Goal: Navigation & Orientation: Find specific page/section

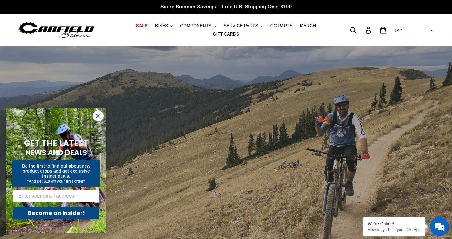
click at [101, 117] on circle "Close dialog" at bounding box center [98, 116] width 10 height 10
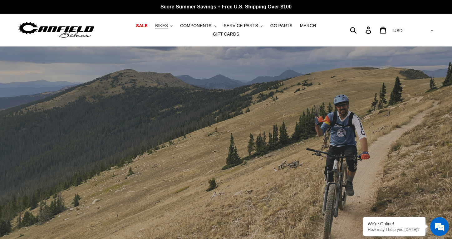
click at [156, 28] on span "BIKES" at bounding box center [161, 25] width 13 height 5
click at [184, 24] on button "COMPONENTS .cls-1{fill:#231f20}" at bounding box center [198, 26] width 42 height 8
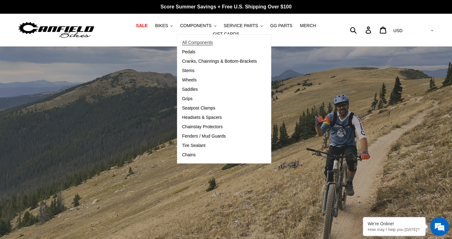
click at [187, 42] on span "All Components" at bounding box center [197, 42] width 31 height 5
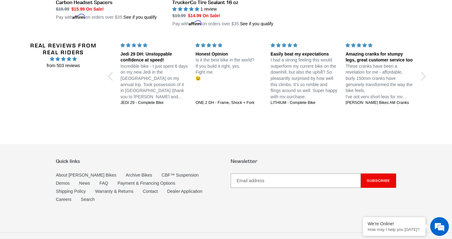
scroll to position [1284, 0]
